Goal: Transaction & Acquisition: Purchase product/service

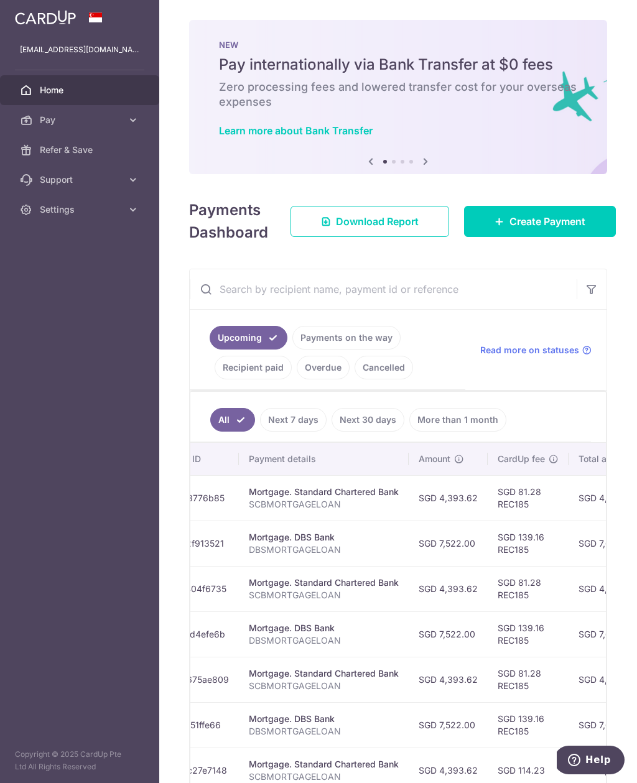
click at [133, 127] on link "Pay" at bounding box center [79, 120] width 159 height 30
click at [86, 183] on span "Recipients" at bounding box center [81, 180] width 82 height 12
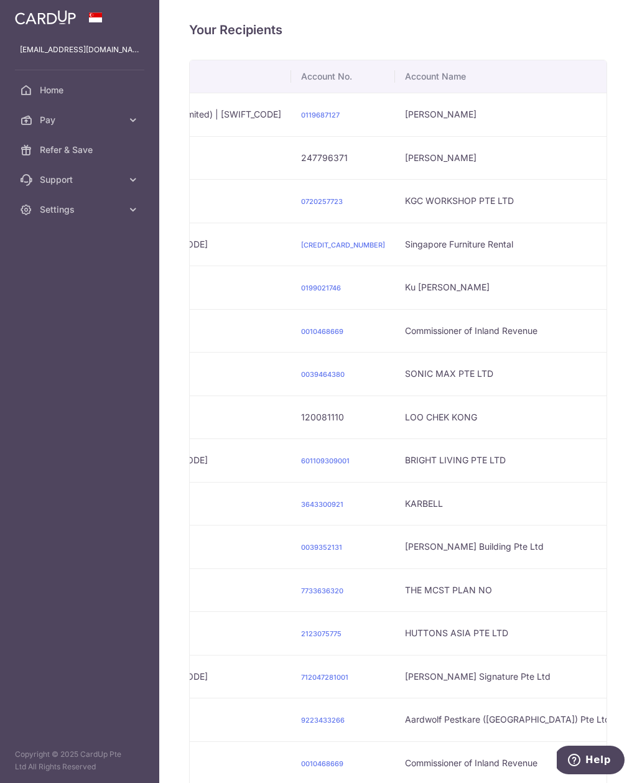
scroll to position [0, 557]
click at [295, 223] on td "647864685001" at bounding box center [347, 245] width 104 height 44
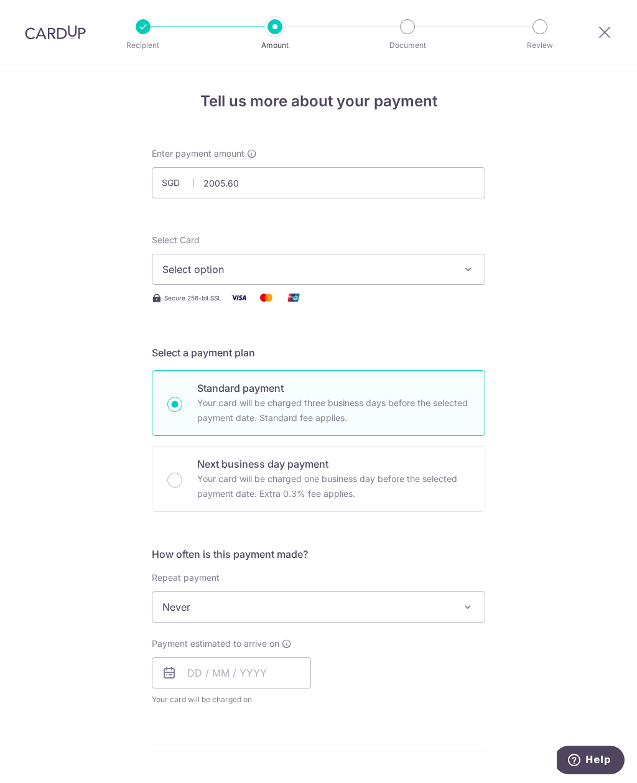
click at [485, 259] on button "Select option" at bounding box center [319, 269] width 334 height 31
type input "2,005.60"
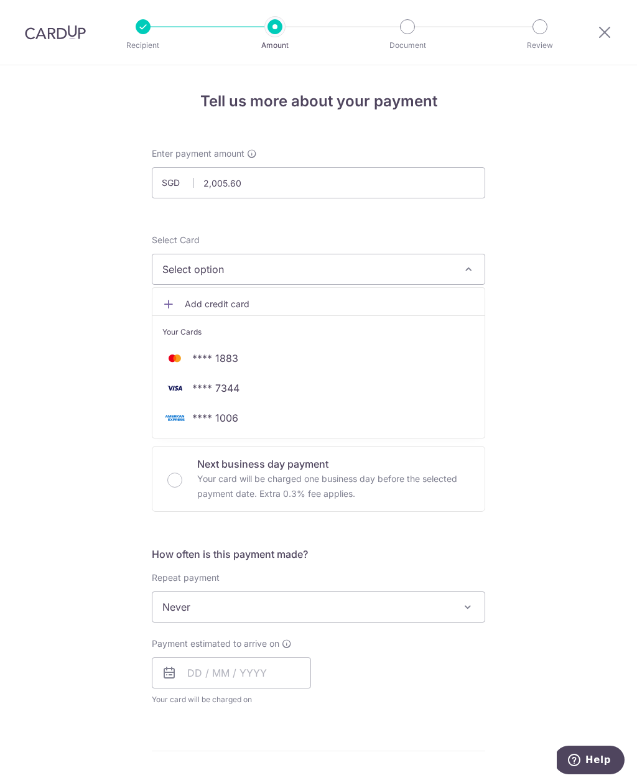
click at [243, 384] on span "**** 7344" at bounding box center [318, 388] width 312 height 15
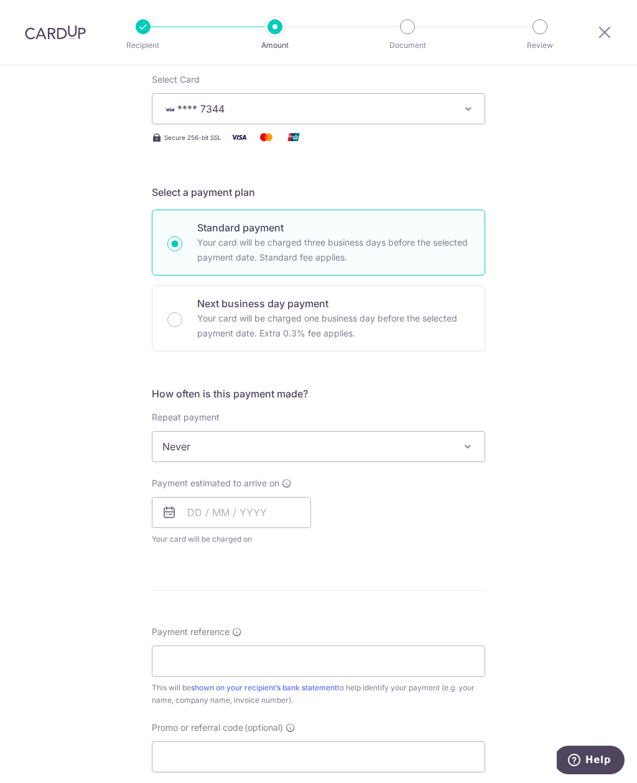
scroll to position [166, 0]
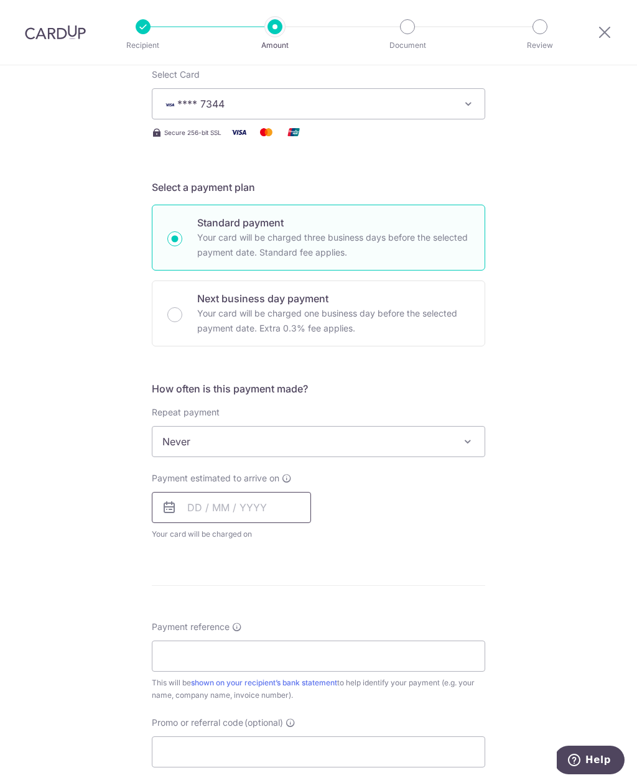
click at [199, 512] on input "text" at bounding box center [231, 507] width 159 height 31
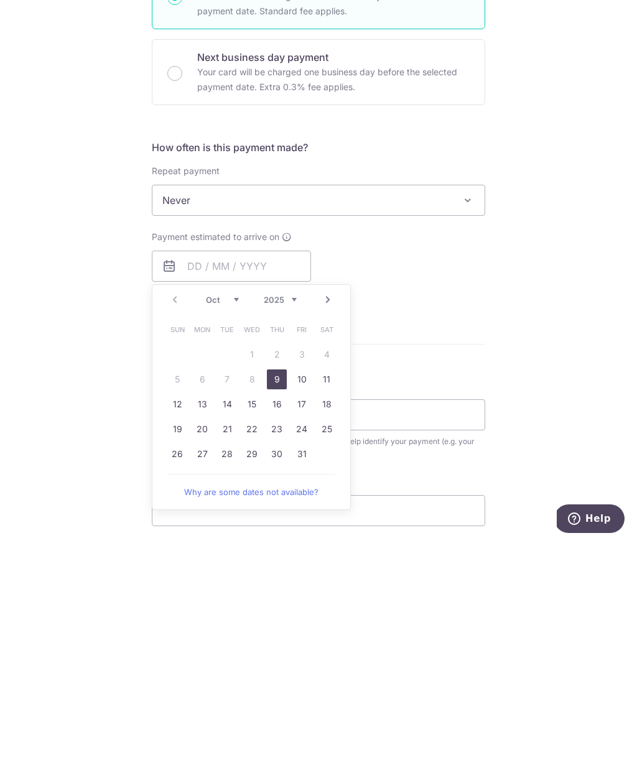
click at [280, 611] on link "9" at bounding box center [277, 621] width 20 height 20
type input "[DATE]"
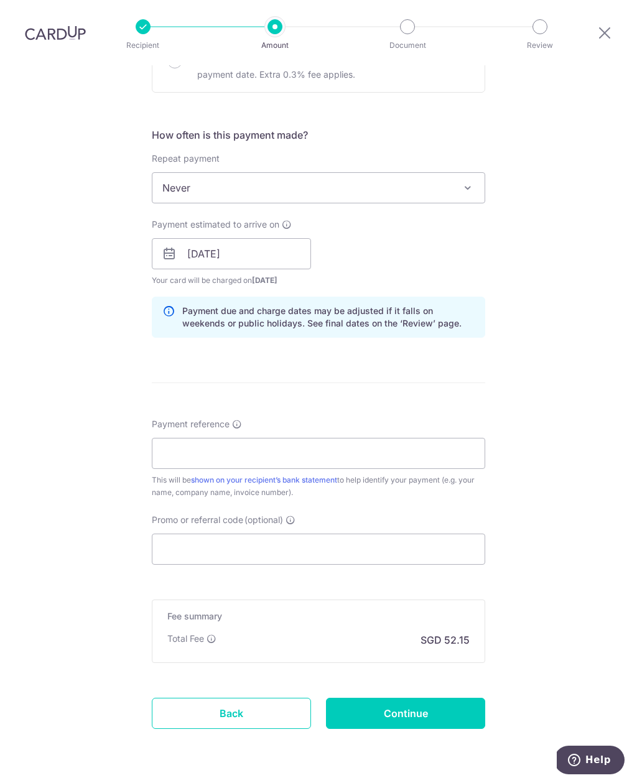
scroll to position [419, 0]
click at [274, 439] on input "Payment reference" at bounding box center [319, 454] width 334 height 31
type input "WJ2510004"
click at [330, 535] on input "Promo or referral code (optional)" at bounding box center [319, 550] width 334 height 31
click at [251, 535] on input "Promo or referral code (optional)" at bounding box center [319, 550] width 334 height 31
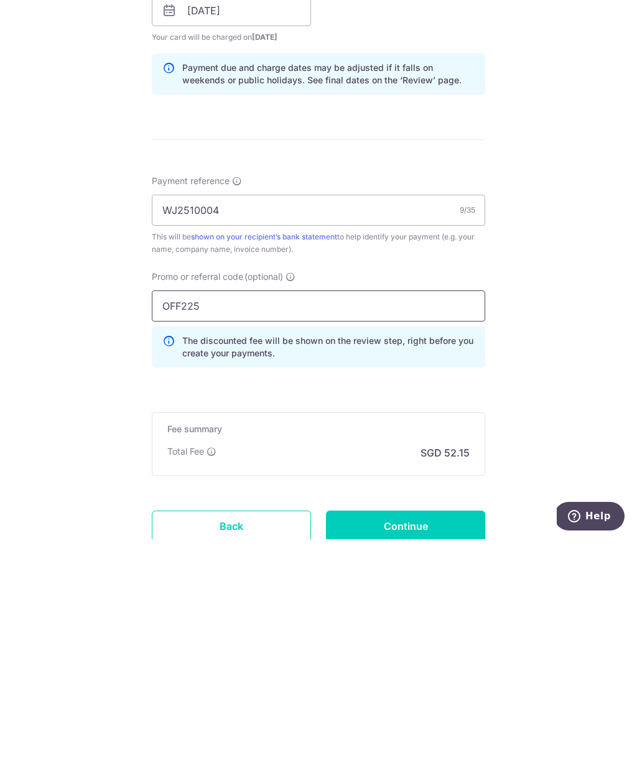
type input "OFF225"
click at [438, 755] on input "Continue" at bounding box center [405, 770] width 159 height 31
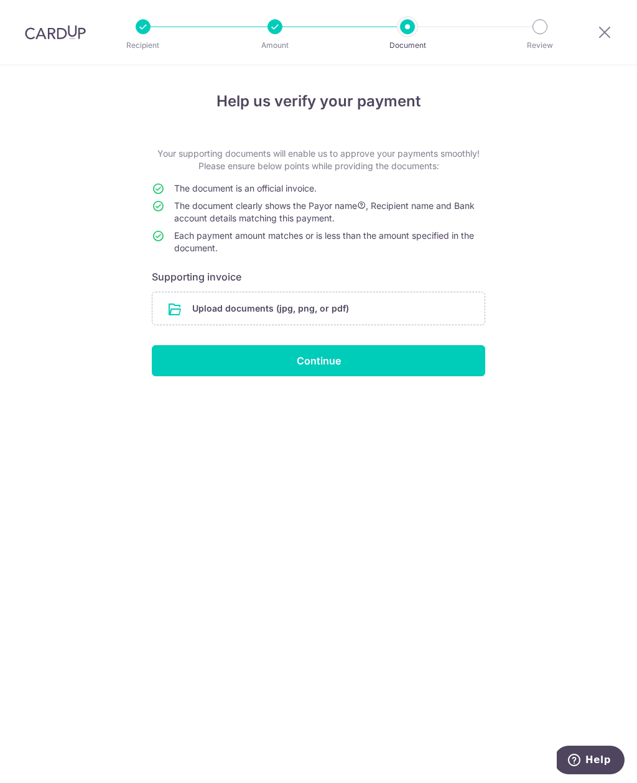
click at [394, 312] on input "file" at bounding box center [318, 308] width 332 height 32
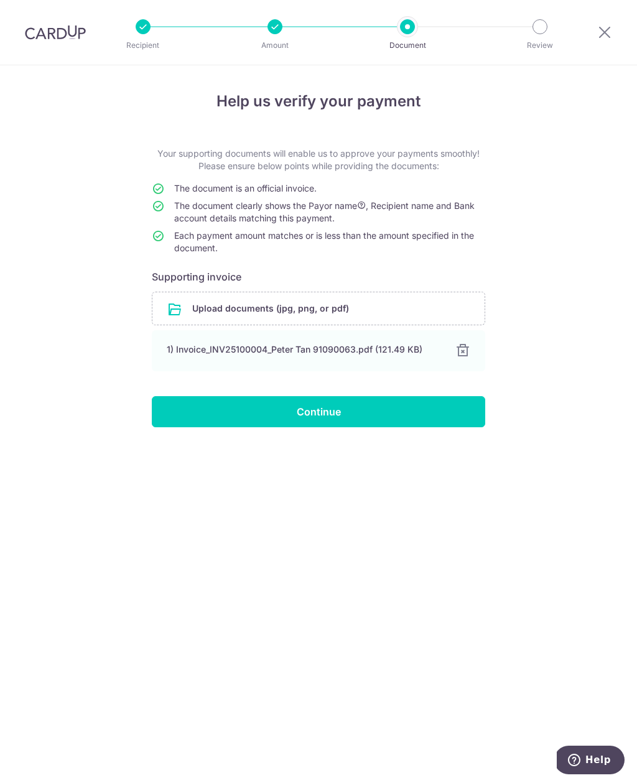
click at [434, 408] on input "Continue" at bounding box center [319, 411] width 334 height 31
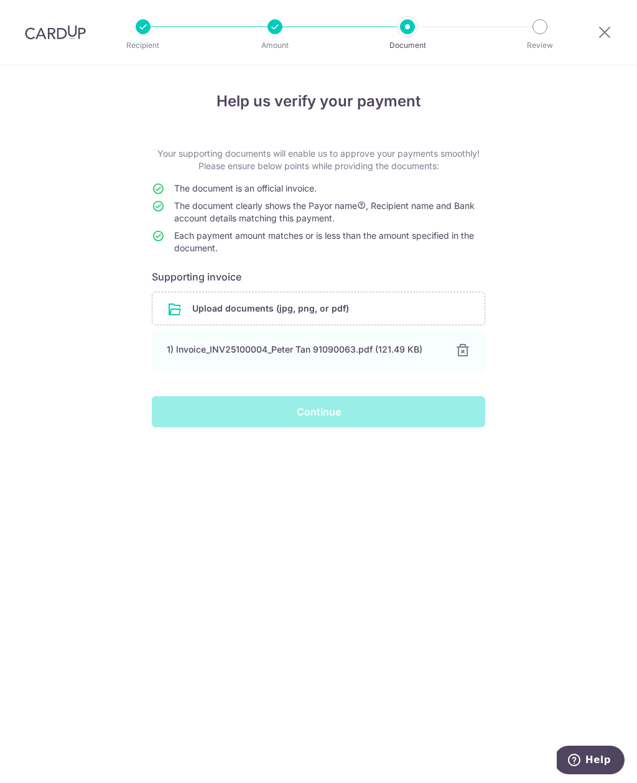
click at [376, 419] on div "Continue" at bounding box center [318, 411] width 348 height 31
click at [377, 411] on div "Continue" at bounding box center [318, 411] width 348 height 31
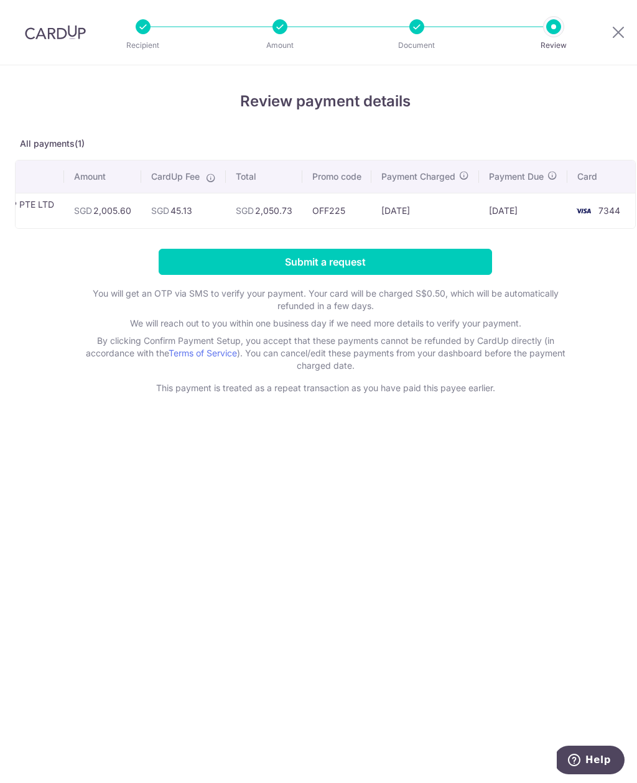
scroll to position [0, 91]
click at [433, 264] on input "Submit a request" at bounding box center [326, 262] width 334 height 26
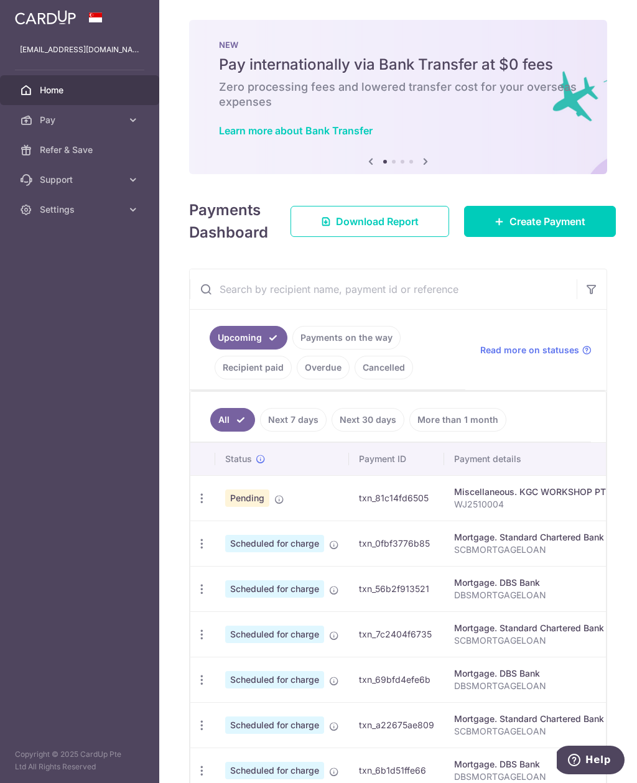
click at [585, 223] on span "Create Payment" at bounding box center [548, 221] width 76 height 15
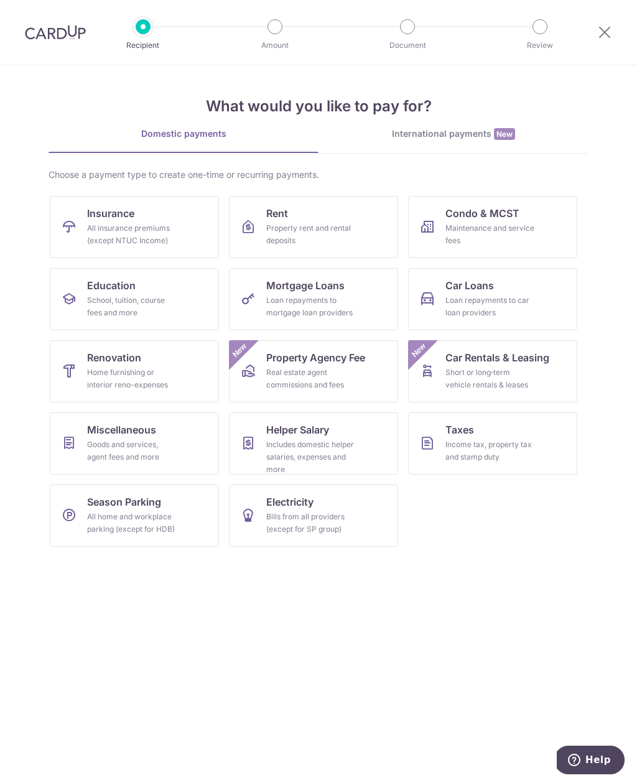
click at [185, 442] on link "Miscellaneous Goods and services, agent fees and more" at bounding box center [134, 444] width 169 height 62
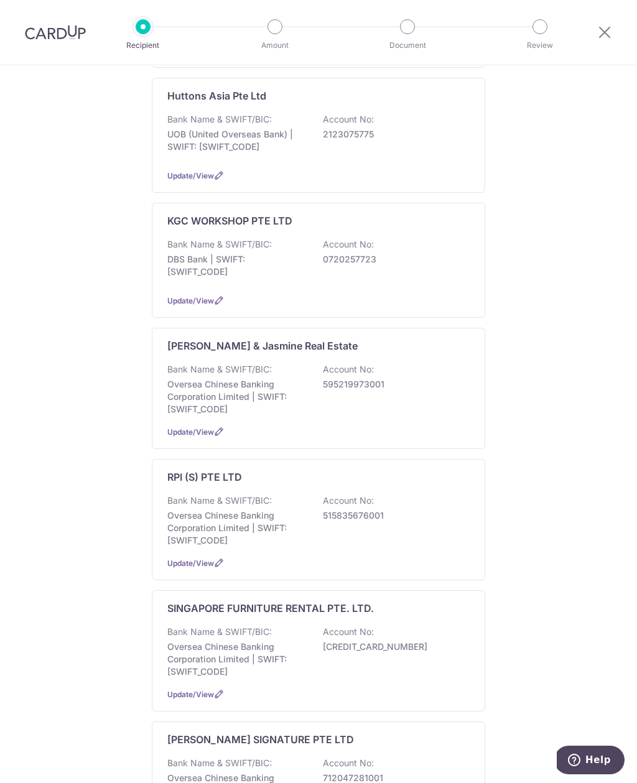
scroll to position [342, 0]
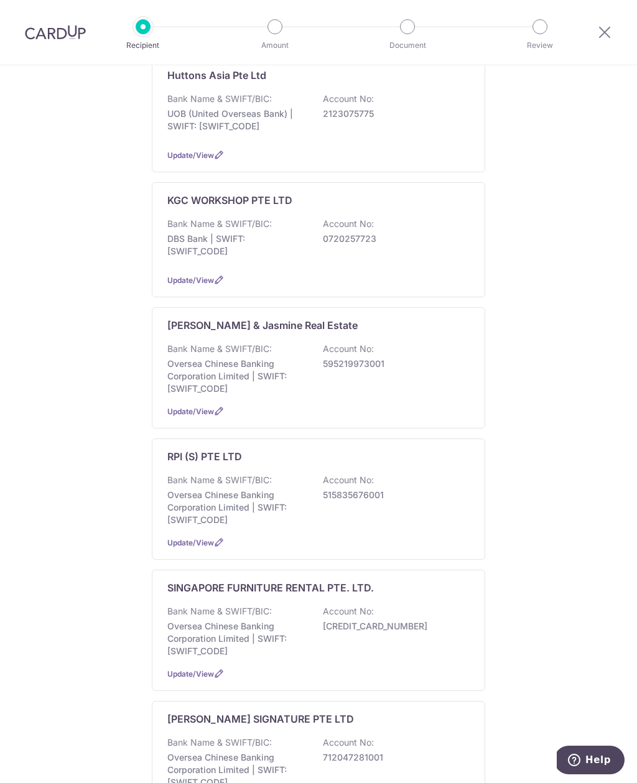
click at [440, 261] on div "KGC WORKSHOP PTE LTD Bank Name & SWIFT/BIC: DBS Bank | SWIFT: DBSSSGSGXXX Accou…" at bounding box center [319, 239] width 334 height 115
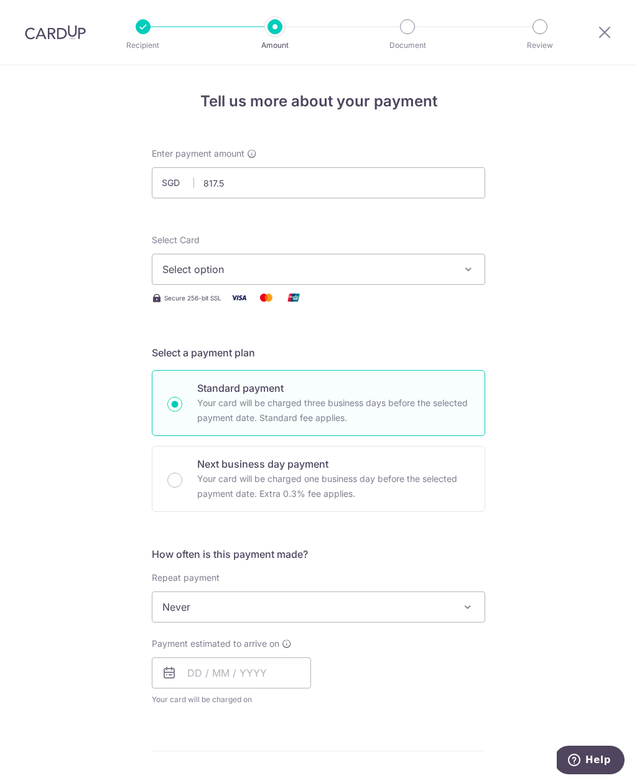
type input "817.50"
click at [342, 269] on span "Select option" at bounding box center [307, 269] width 290 height 15
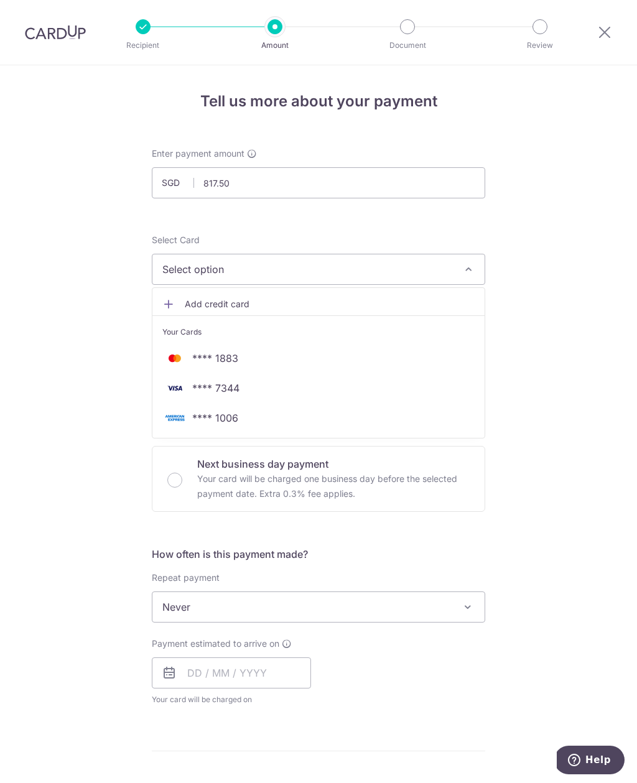
click at [237, 386] on span "**** 7344" at bounding box center [215, 388] width 47 height 15
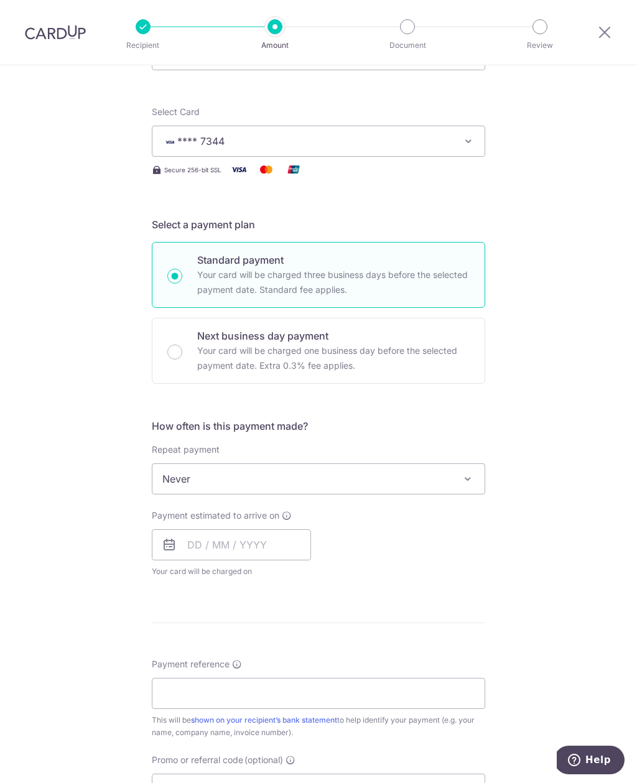
scroll to position [138, 0]
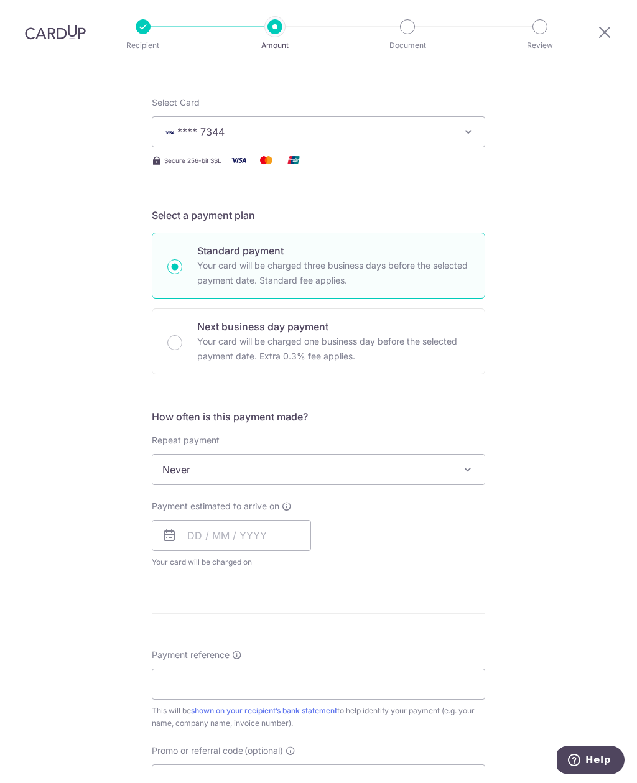
click at [273, 470] on span "Never" at bounding box center [318, 470] width 332 height 30
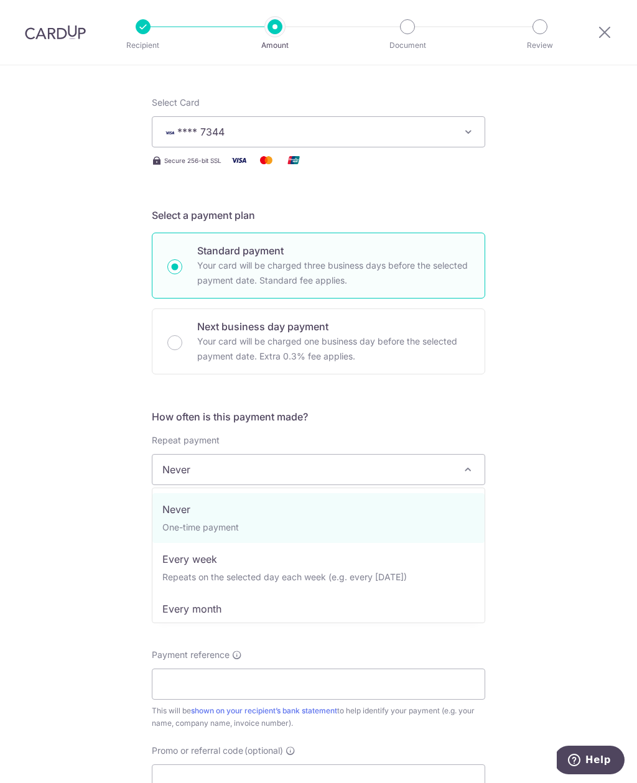
click at [462, 463] on span at bounding box center [467, 469] width 15 height 15
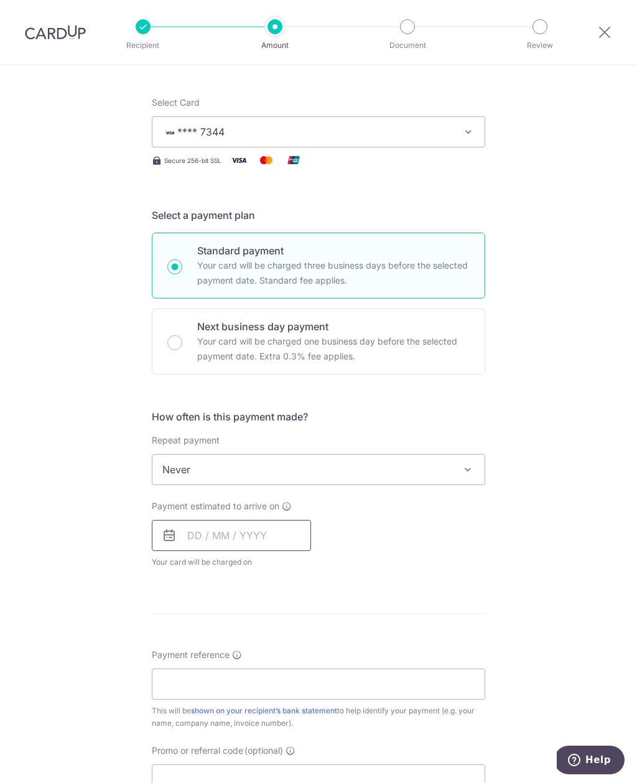
click at [207, 533] on input "text" at bounding box center [231, 535] width 159 height 31
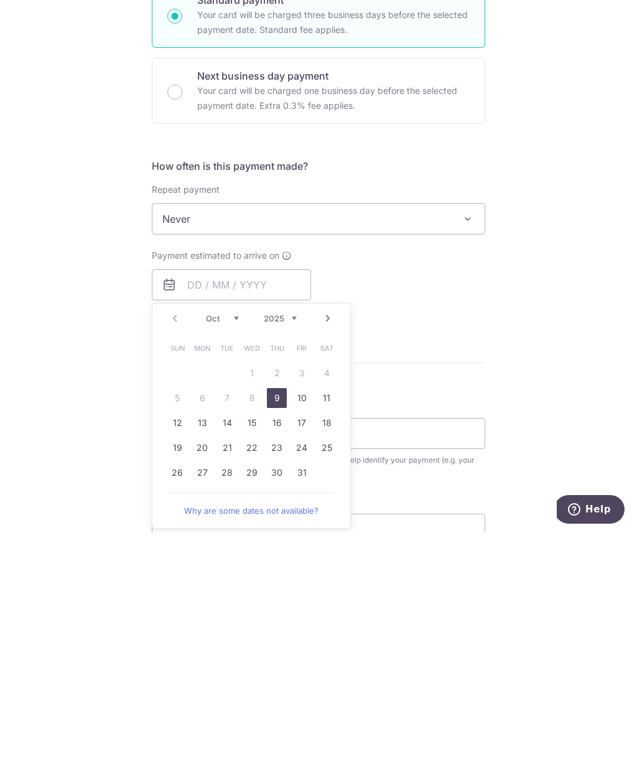
click at [272, 639] on link "9" at bounding box center [277, 649] width 20 height 20
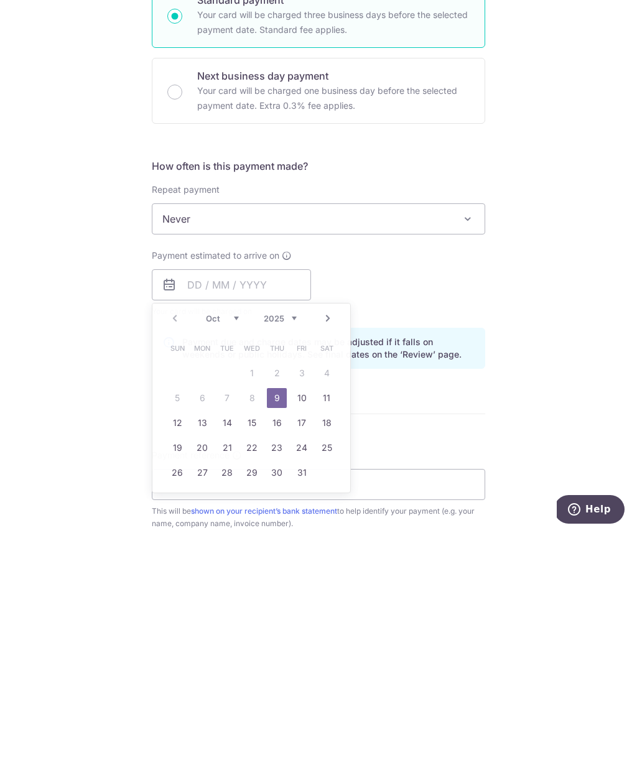
type input "[DATE]"
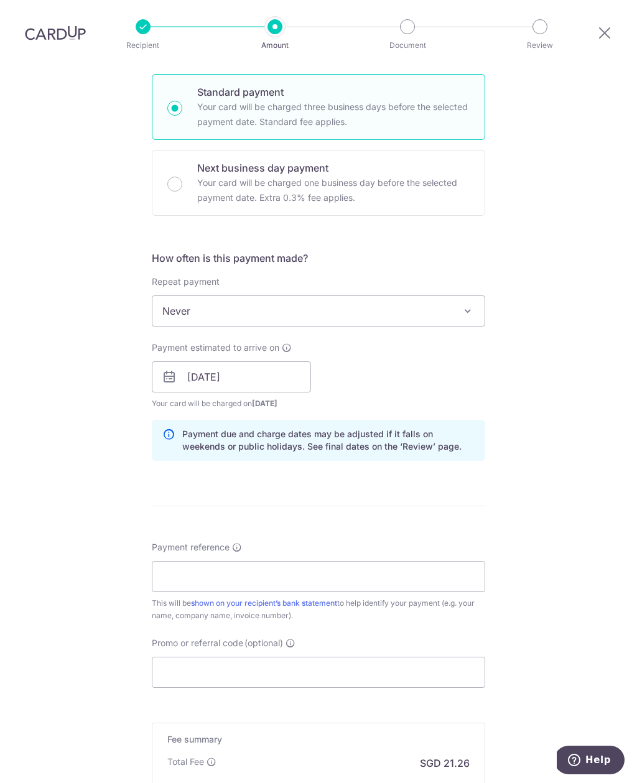
scroll to position [297, 0]
click at [243, 561] on input "Payment reference" at bounding box center [319, 576] width 334 height 31
type input "WJ2510005"
click at [278, 656] on input "Promo or referral code (optional)" at bounding box center [319, 671] width 334 height 31
click at [282, 656] on input "Promo or referral code (optional)" at bounding box center [319, 671] width 334 height 31
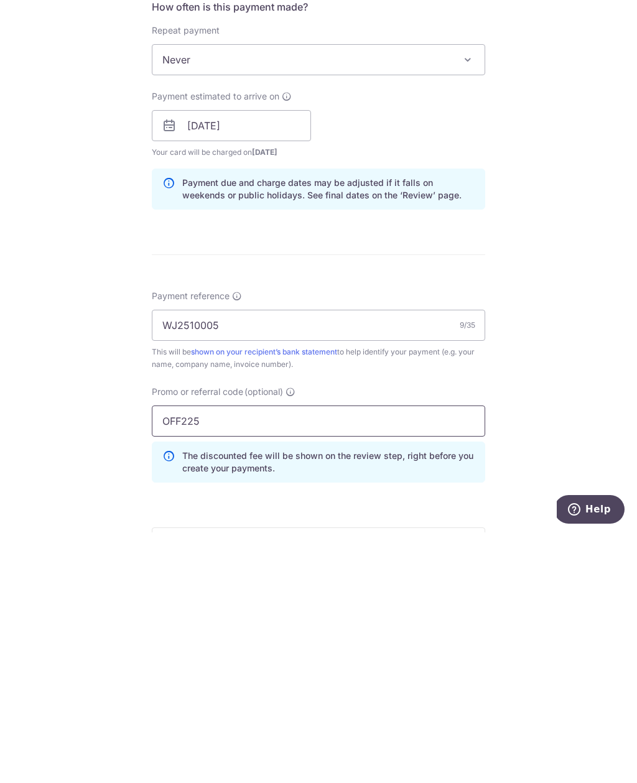
type input "OFF225"
click at [594, 505] on span "Help" at bounding box center [599, 509] width 26 height 11
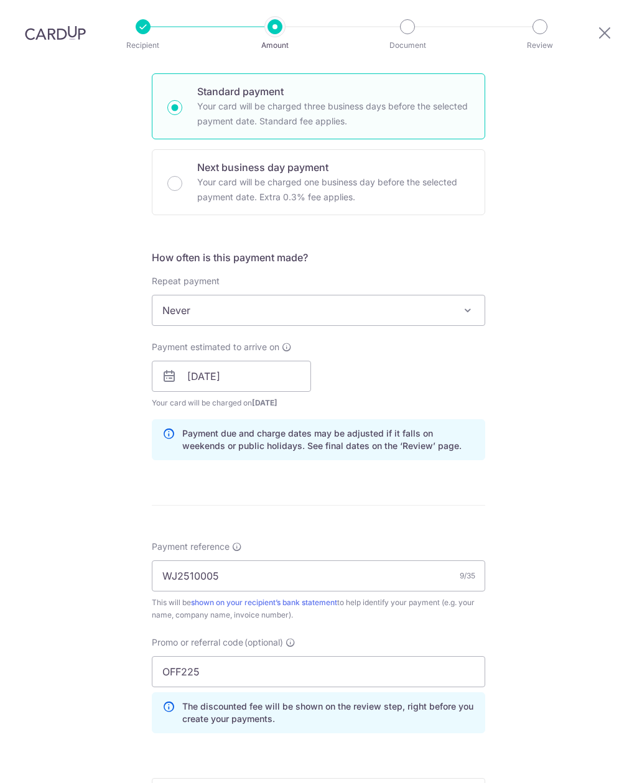
scroll to position [0, 0]
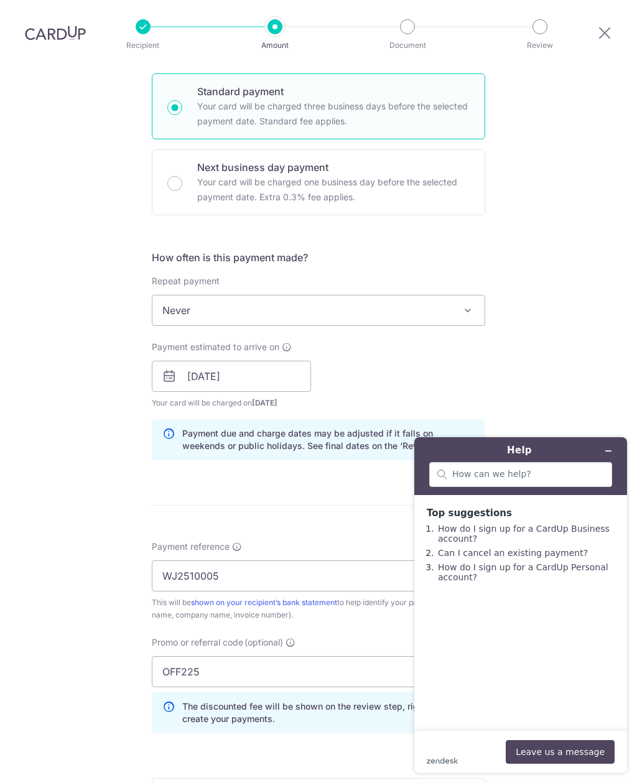
click at [600, 394] on div "Tell us more about your payment Enter payment amount SGD 817.50 817.50 Select C…" at bounding box center [318, 385] width 637 height 1233
click at [610, 449] on icon "Minimise widget" at bounding box center [608, 451] width 9 height 9
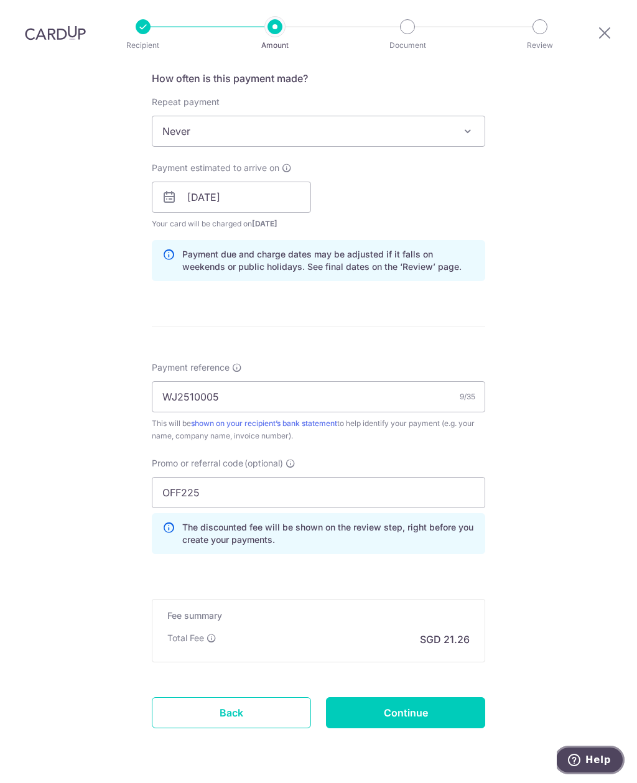
scroll to position [475, 0]
click at [435, 699] on input "Continue" at bounding box center [405, 714] width 159 height 31
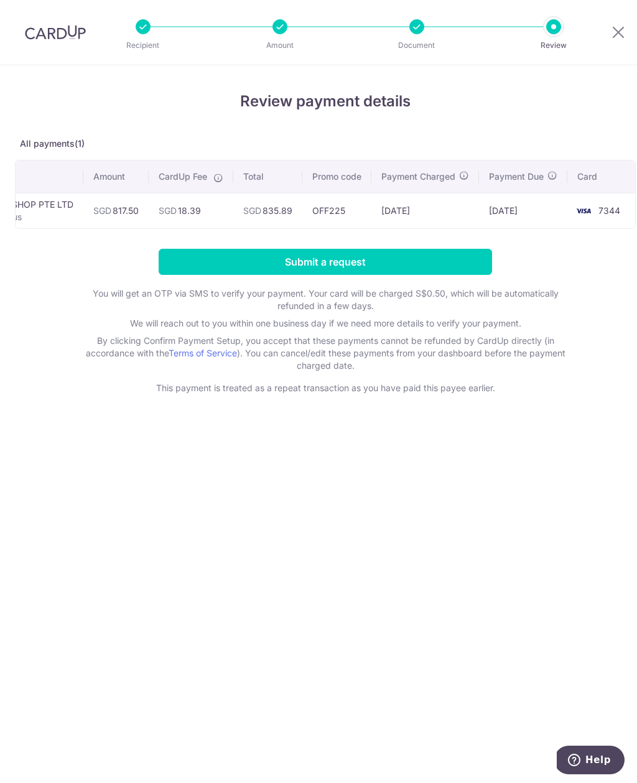
scroll to position [0, 73]
click at [447, 261] on input "Submit a request" at bounding box center [326, 262] width 334 height 26
